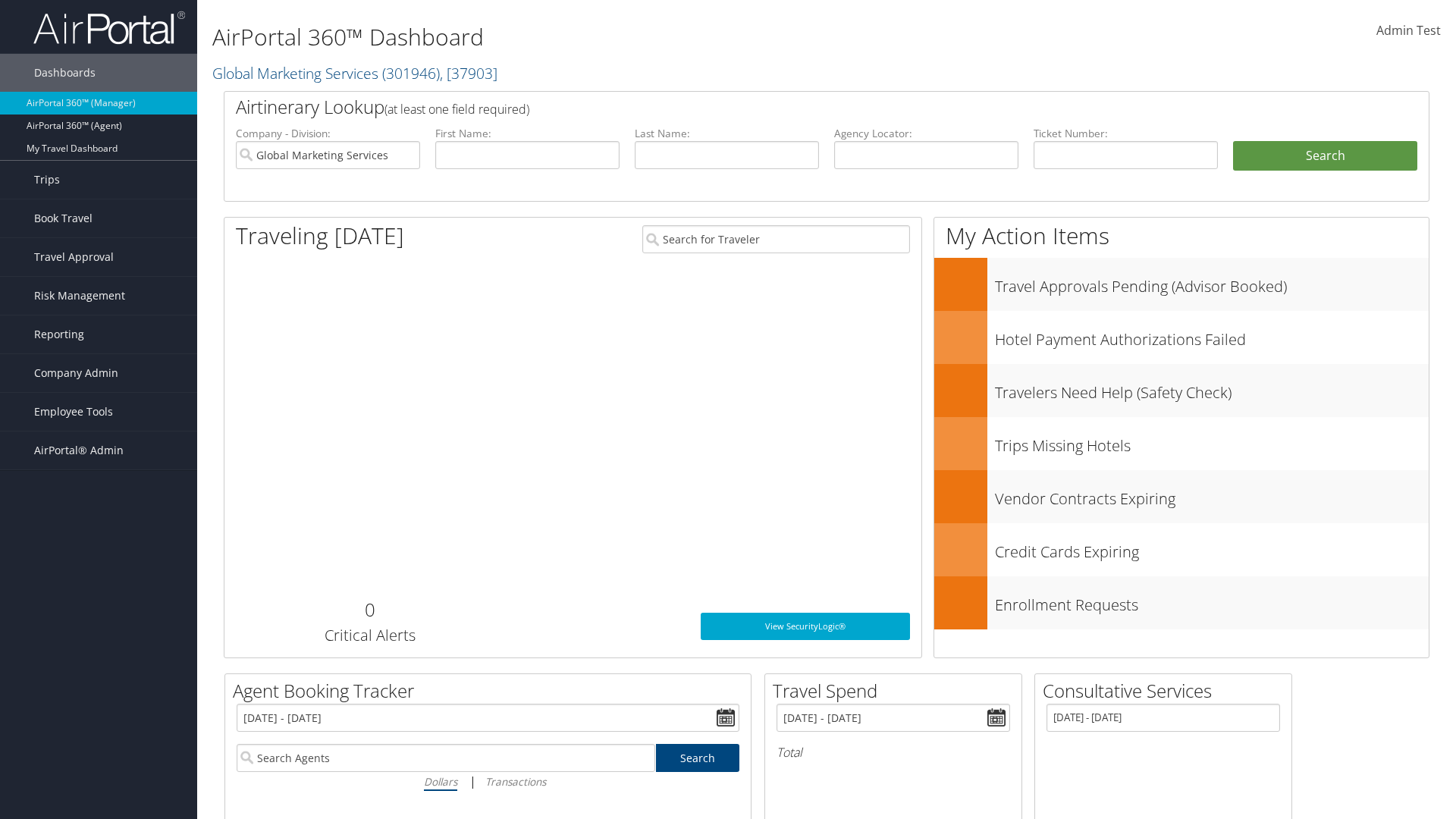
click at [99, 373] on span "Company Admin" at bounding box center [76, 373] width 84 height 38
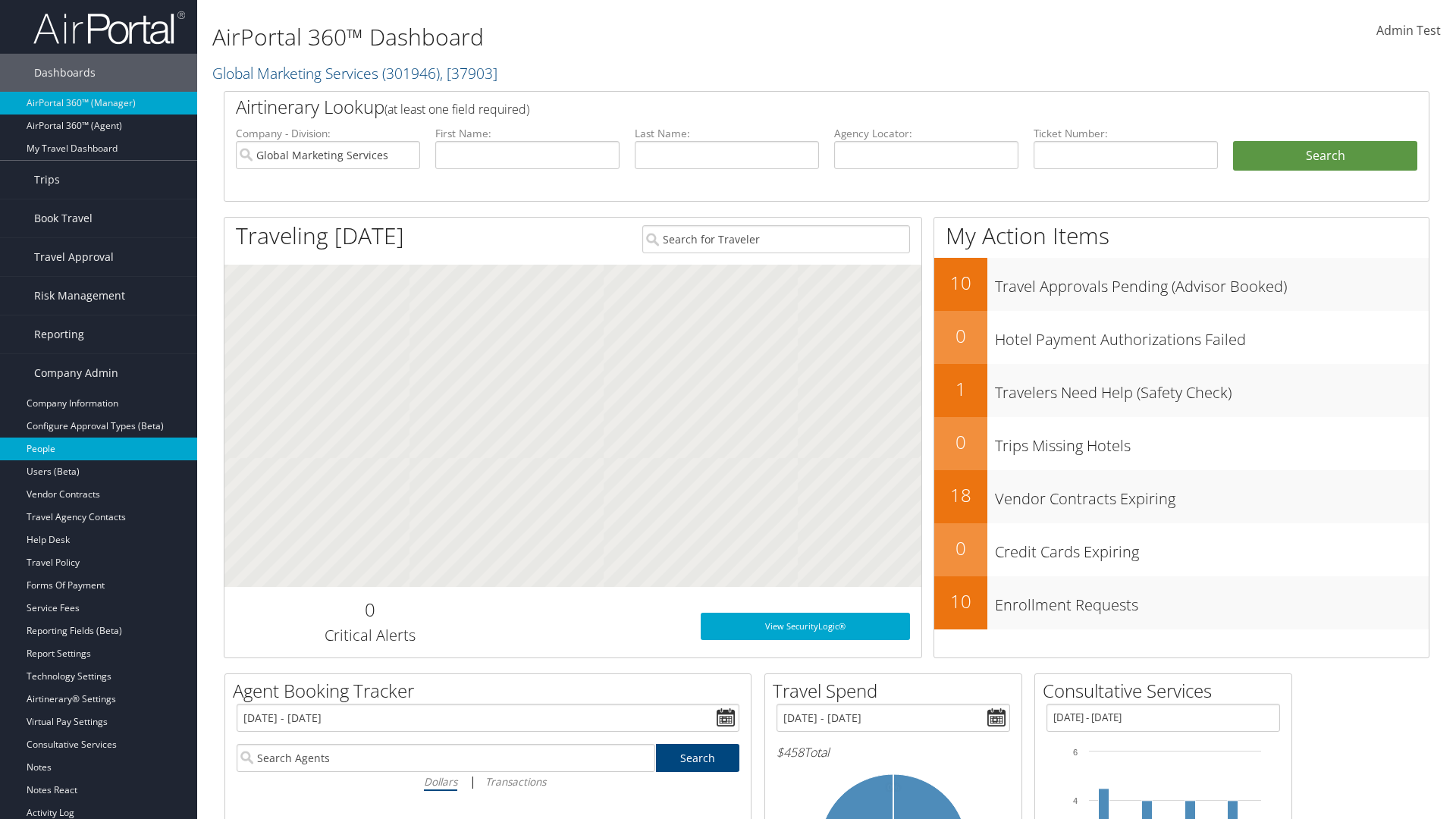
click at [99, 449] on link "People" at bounding box center [99, 449] width 197 height 23
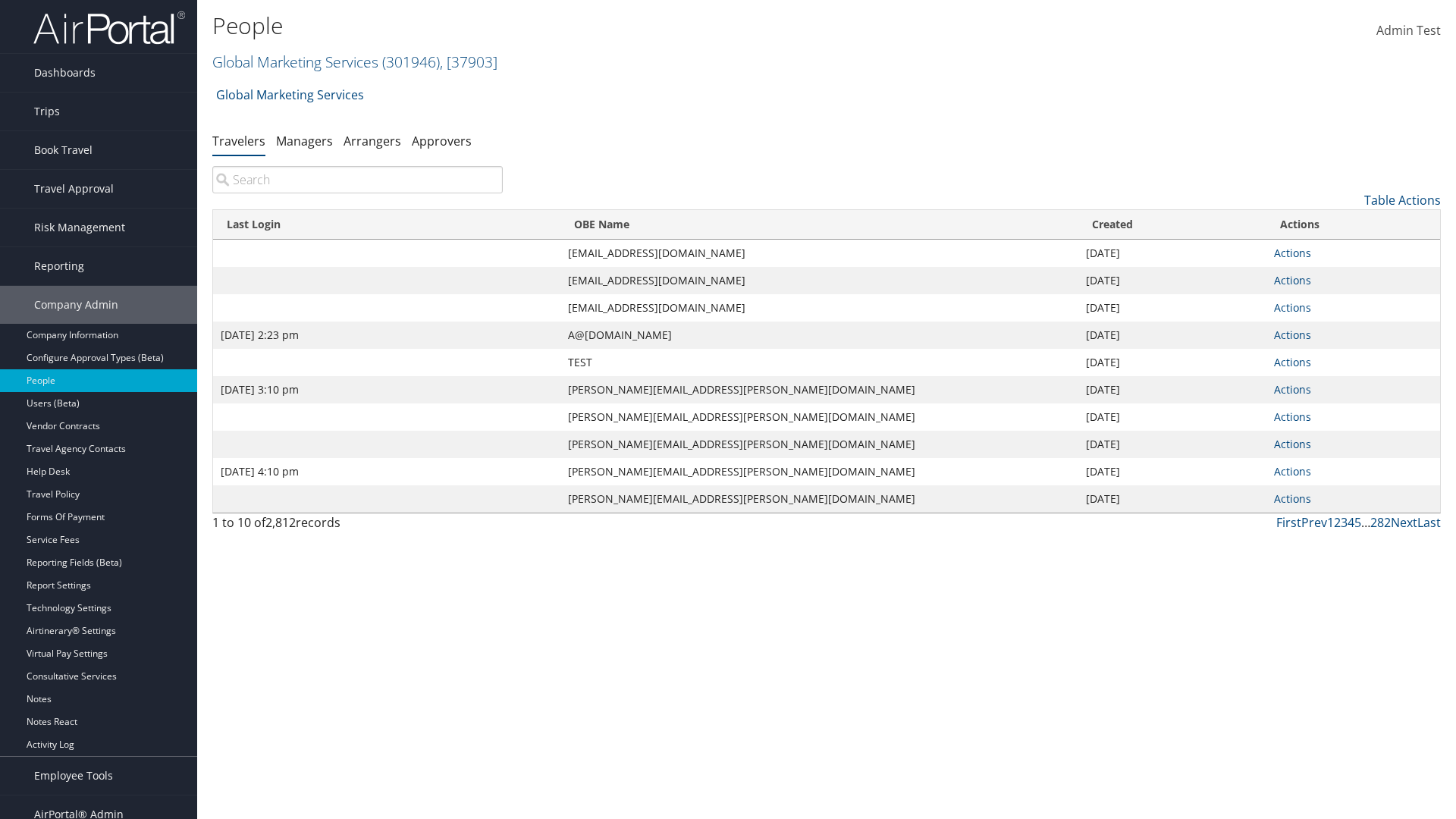
click at [357, 180] on input "search" at bounding box center [357, 179] width 291 height 27
type input "Sep 17, 2020 2:23 pm"
